Goal: Task Accomplishment & Management: Use online tool/utility

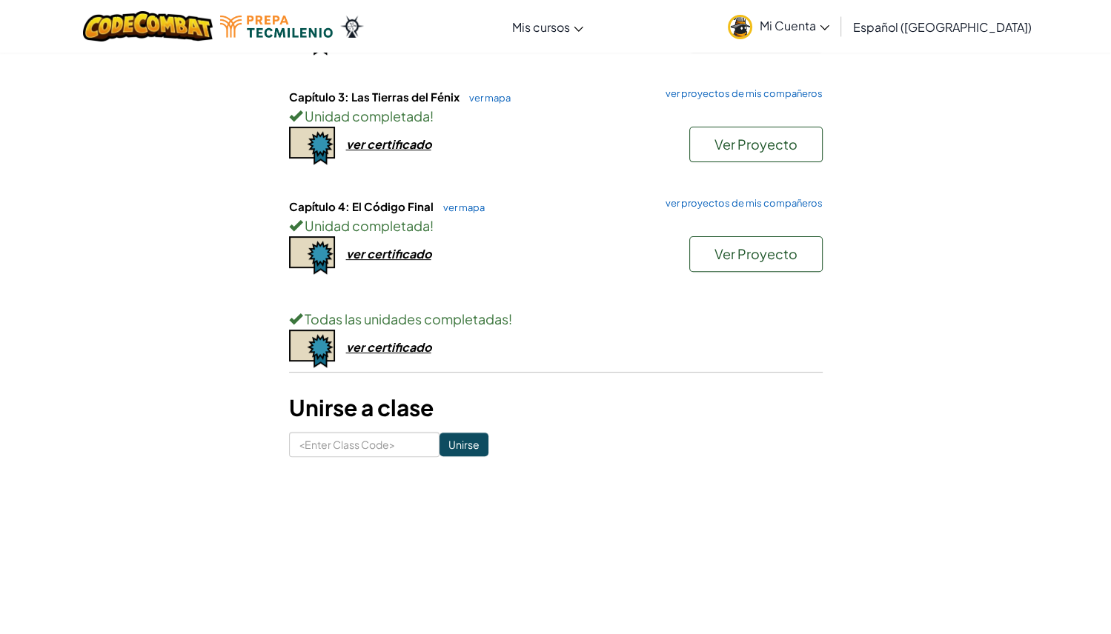
scroll to position [336, 0]
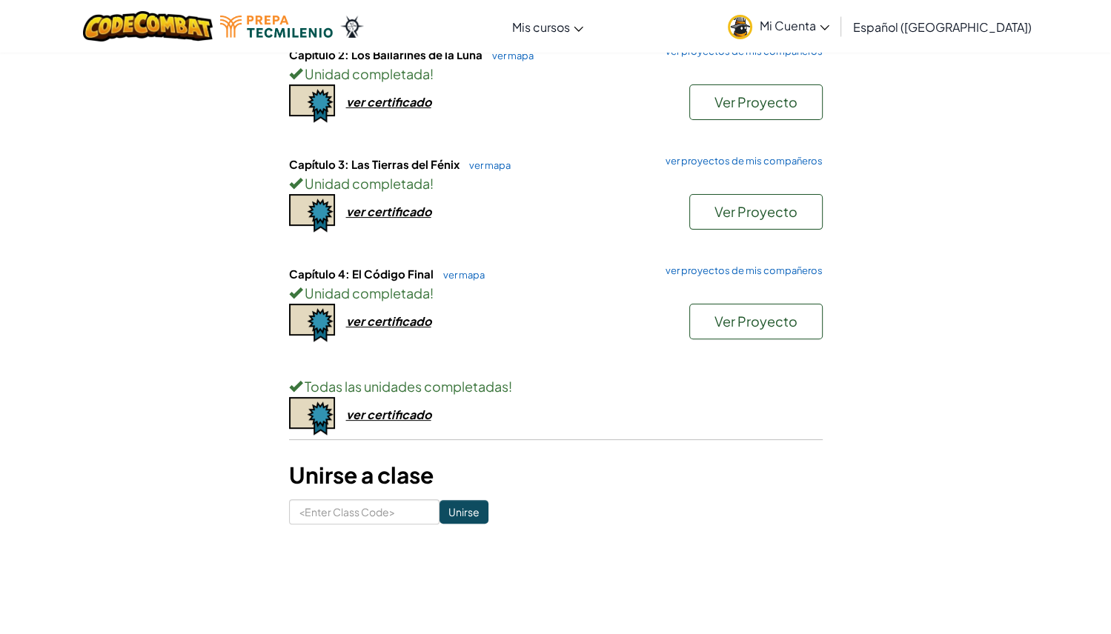
click at [459, 269] on link "ver mapa" at bounding box center [460, 275] width 49 height 12
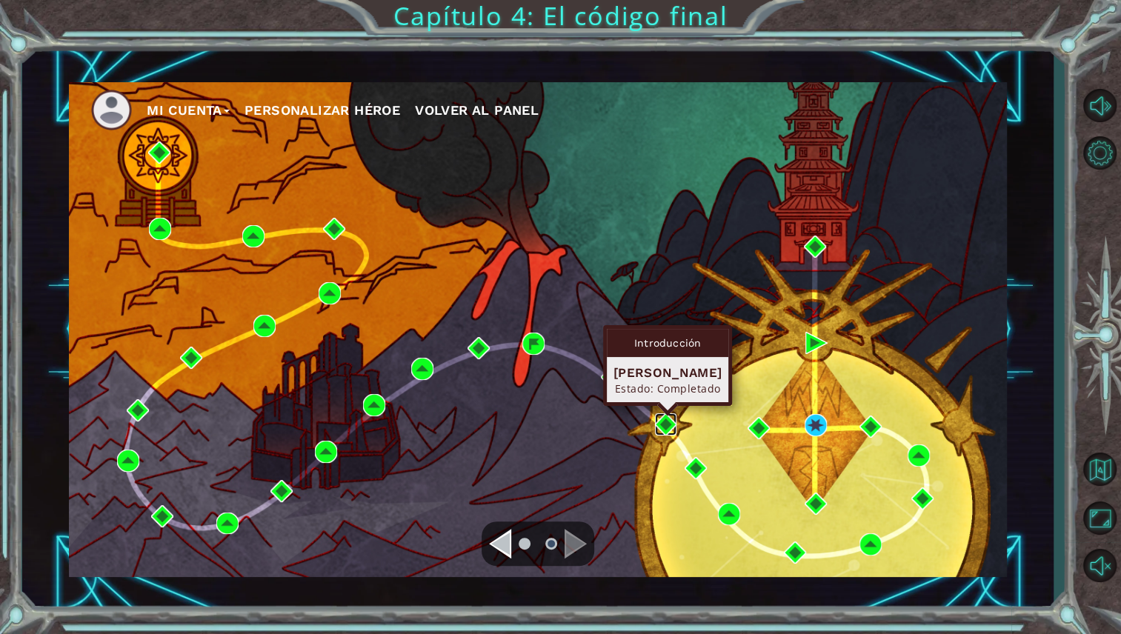
click at [661, 421] on img at bounding box center [666, 425] width 22 height 22
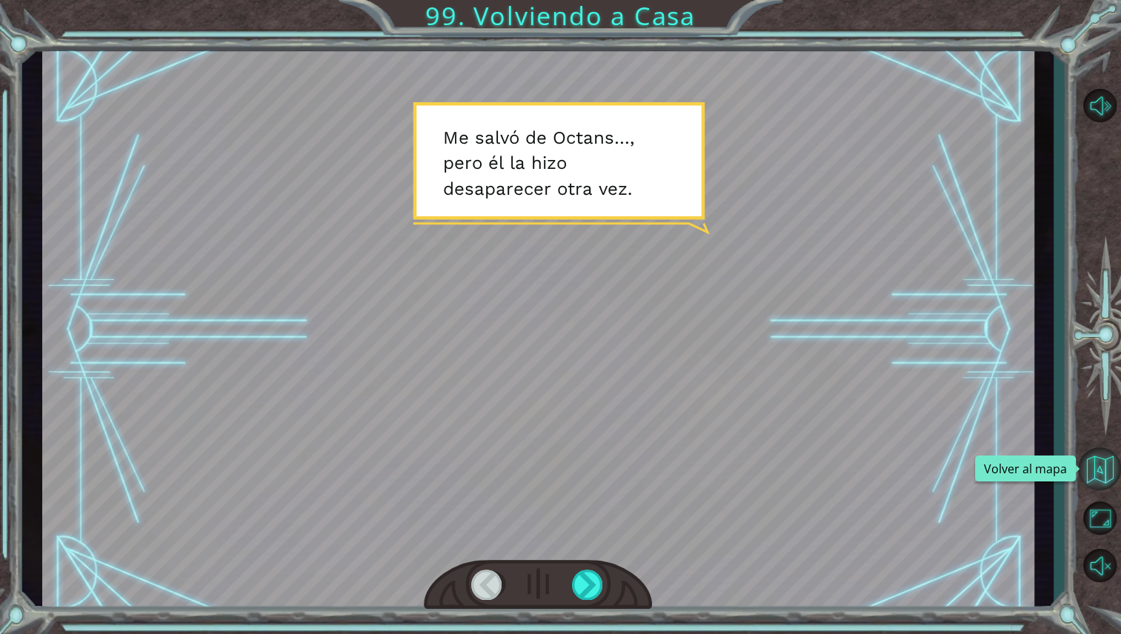
click at [1104, 476] on button "Volver al mapa" at bounding box center [1099, 469] width 43 height 43
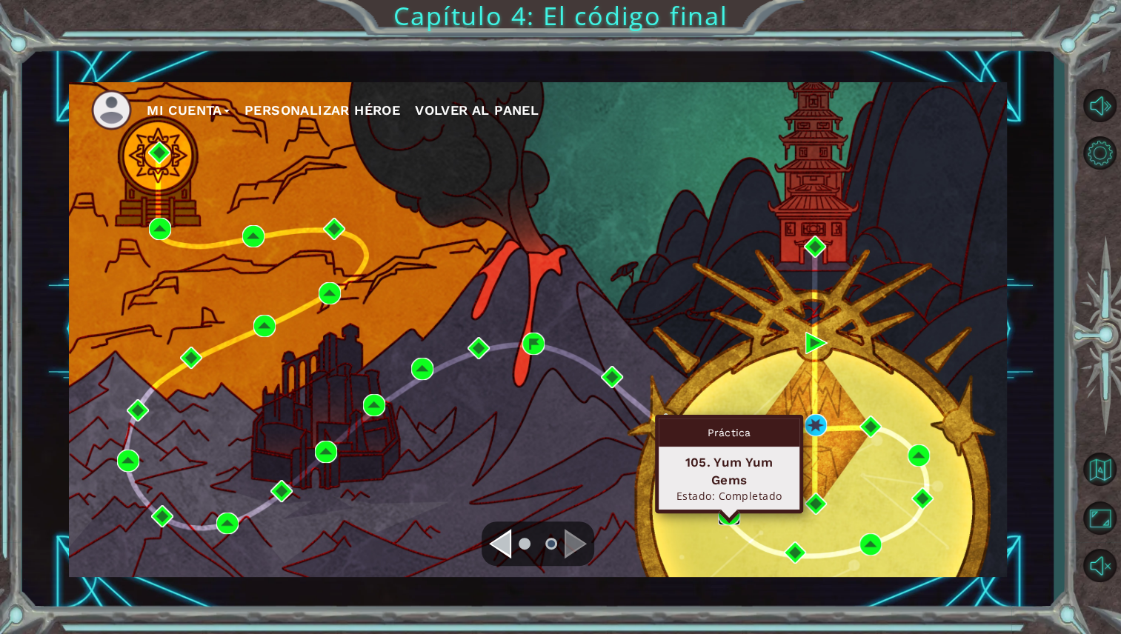
click at [728, 515] on img at bounding box center [729, 514] width 22 height 22
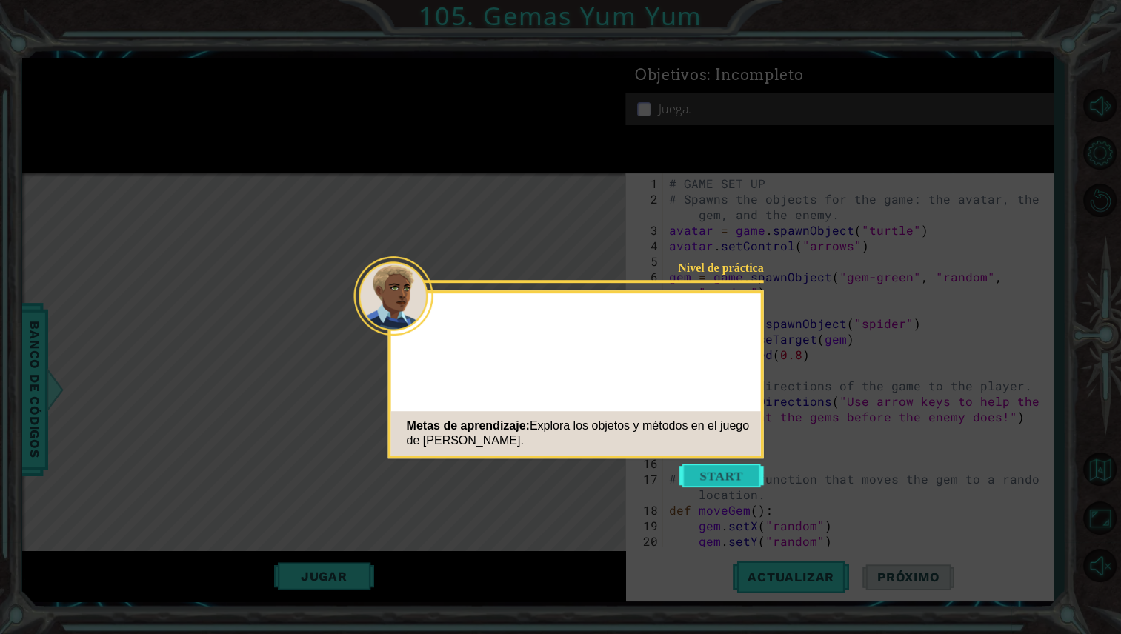
click at [706, 523] on icon at bounding box center [560, 317] width 1121 height 634
click at [717, 472] on button "Start" at bounding box center [722, 476] width 84 height 24
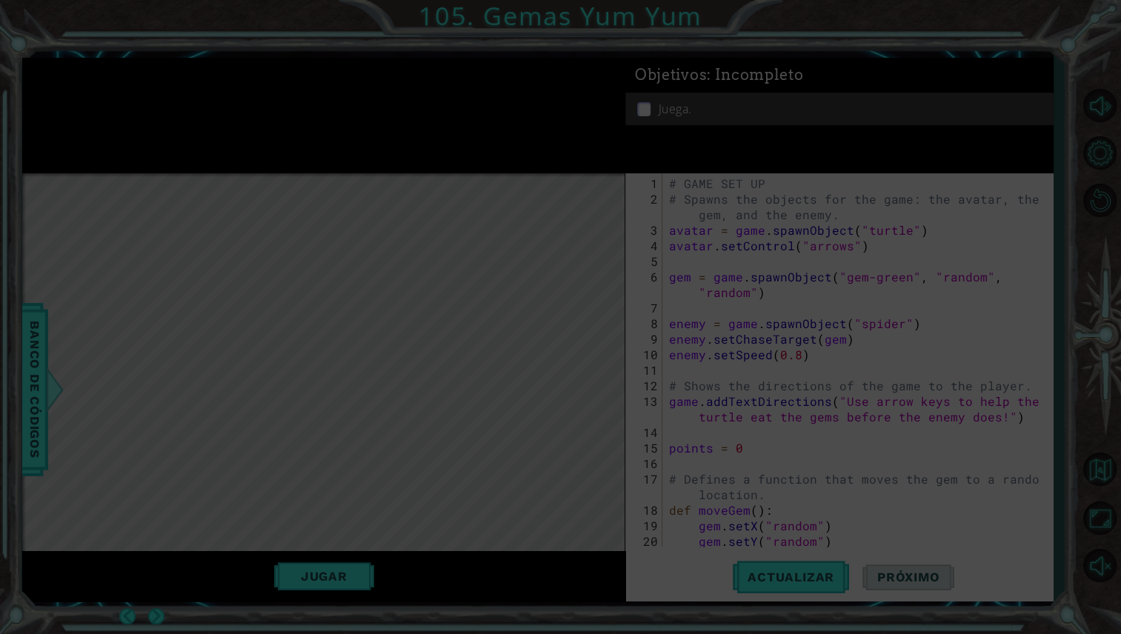
click at [724, 485] on icon at bounding box center [560, 317] width 1121 height 634
click at [836, 386] on icon at bounding box center [560, 317] width 1121 height 634
click at [444, 190] on icon at bounding box center [560, 317] width 1121 height 634
drag, startPoint x: 728, startPoint y: 341, endPoint x: 995, endPoint y: 466, distance: 294.7
click at [629, 362] on icon at bounding box center [560, 317] width 1121 height 634
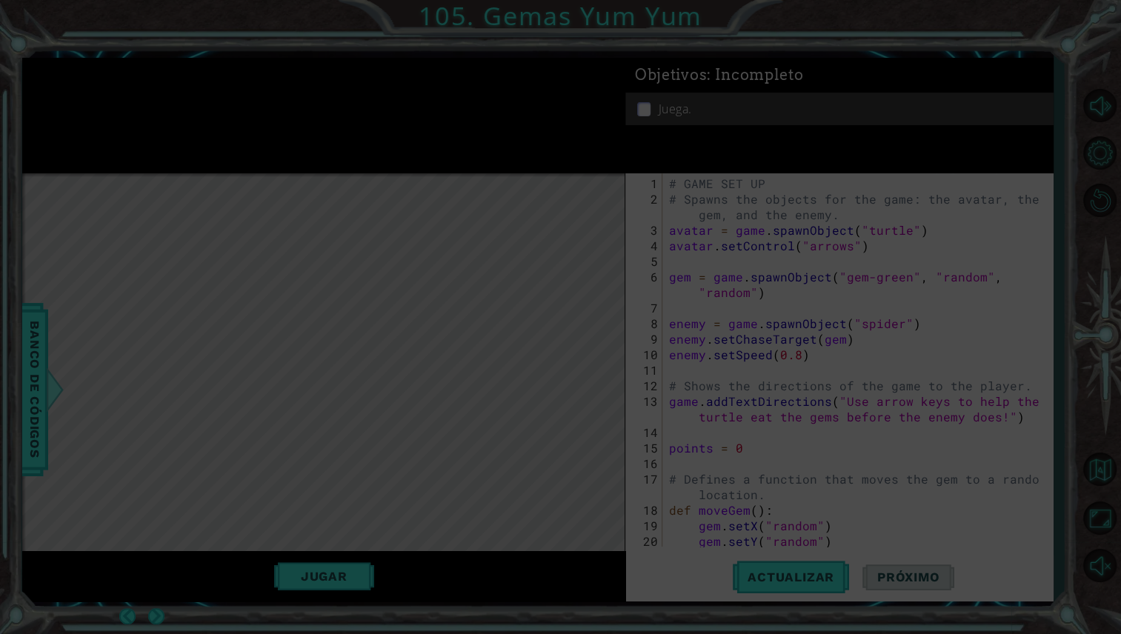
click at [992, 459] on icon at bounding box center [560, 317] width 1121 height 634
drag, startPoint x: 821, startPoint y: 428, endPoint x: 783, endPoint y: 131, distance: 298.8
click at [823, 428] on icon at bounding box center [560, 317] width 1121 height 634
click at [906, 349] on icon at bounding box center [560, 317] width 1121 height 634
drag, startPoint x: 783, startPoint y: 131, endPoint x: 634, endPoint y: 194, distance: 162.4
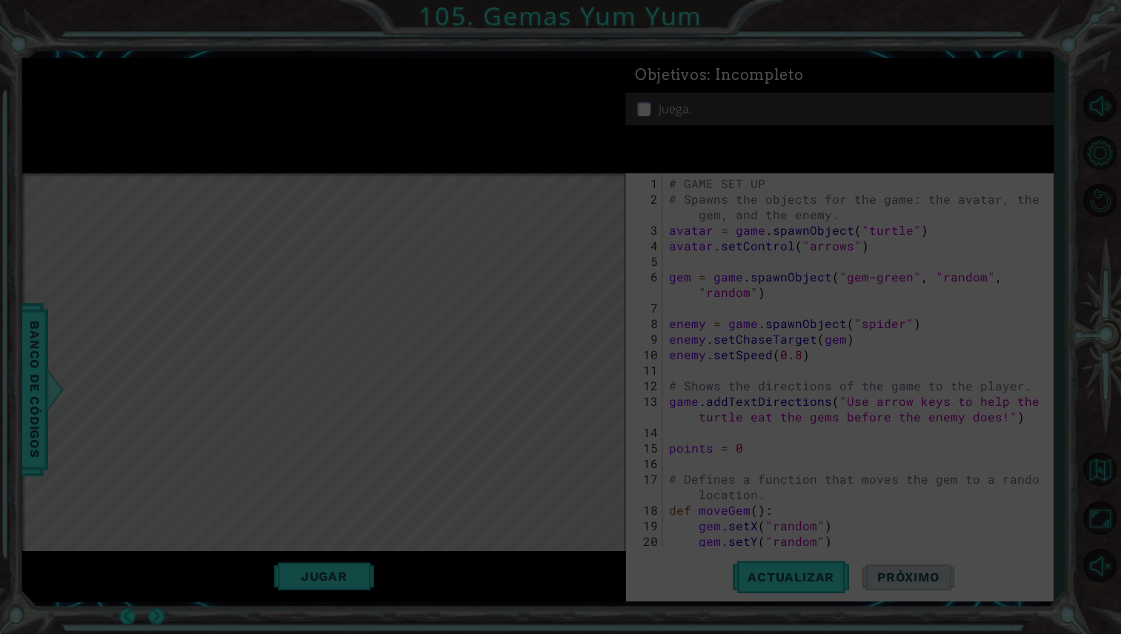
click at [752, 147] on icon at bounding box center [560, 317] width 1121 height 634
click at [484, 187] on icon at bounding box center [560, 317] width 1121 height 634
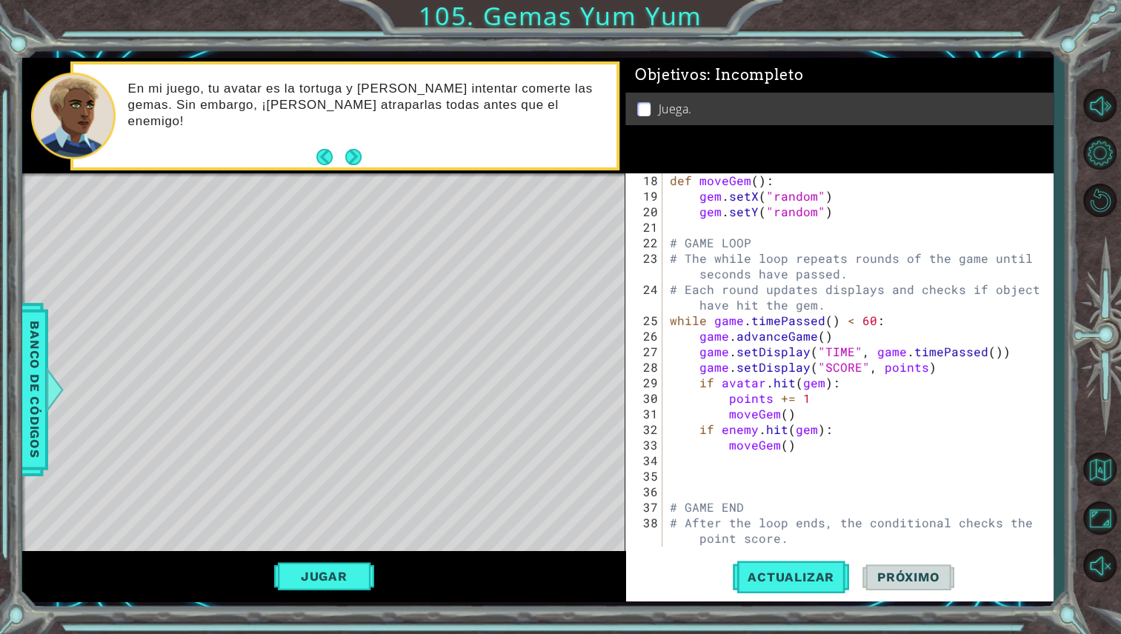
scroll to position [330, 0]
click at [370, 574] on button "Jugar" at bounding box center [324, 576] width 100 height 28
